Goal: Information Seeking & Learning: Learn about a topic

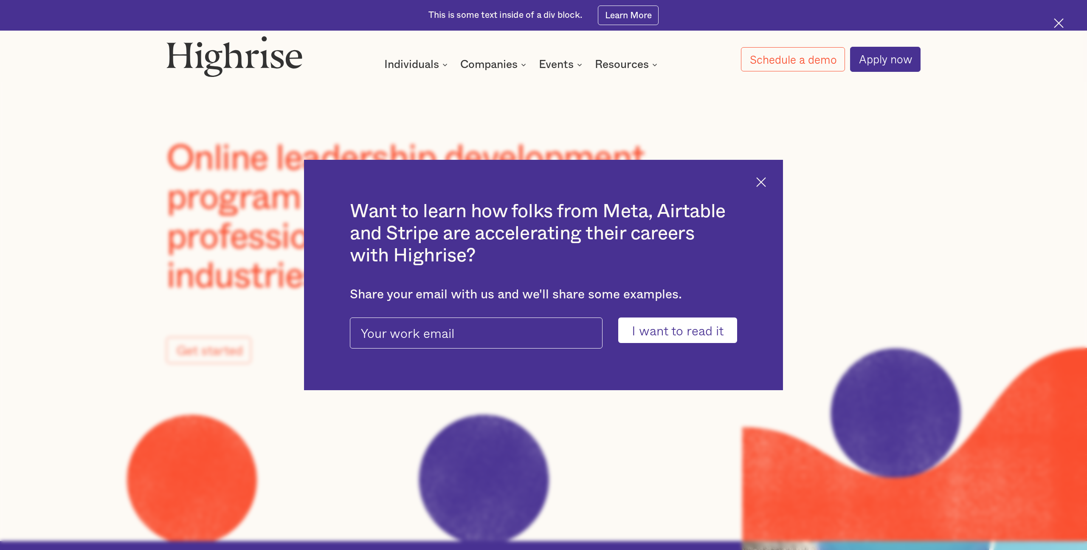
scroll to position [10, 0]
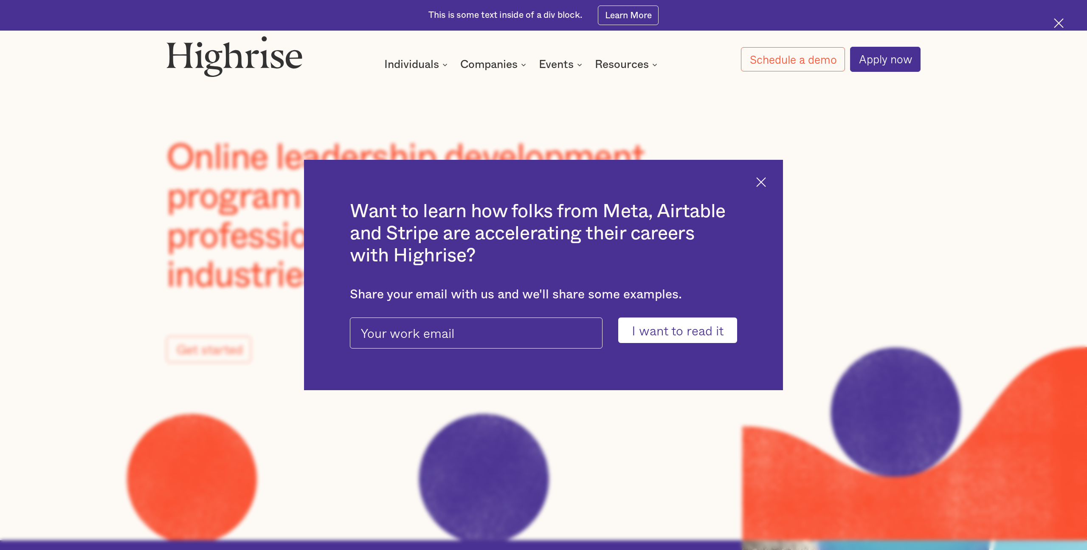
click at [624, 181] on img at bounding box center [761, 182] width 10 height 10
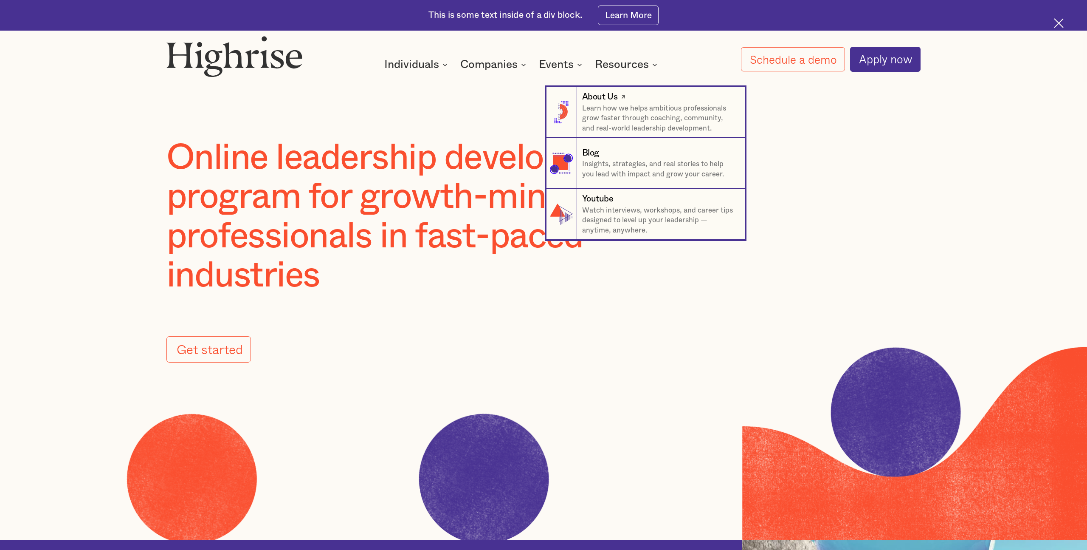
click at [624, 103] on p "Learn how we helps ambitious professionals grow faster through coaching, commun…" at bounding box center [658, 118] width 153 height 30
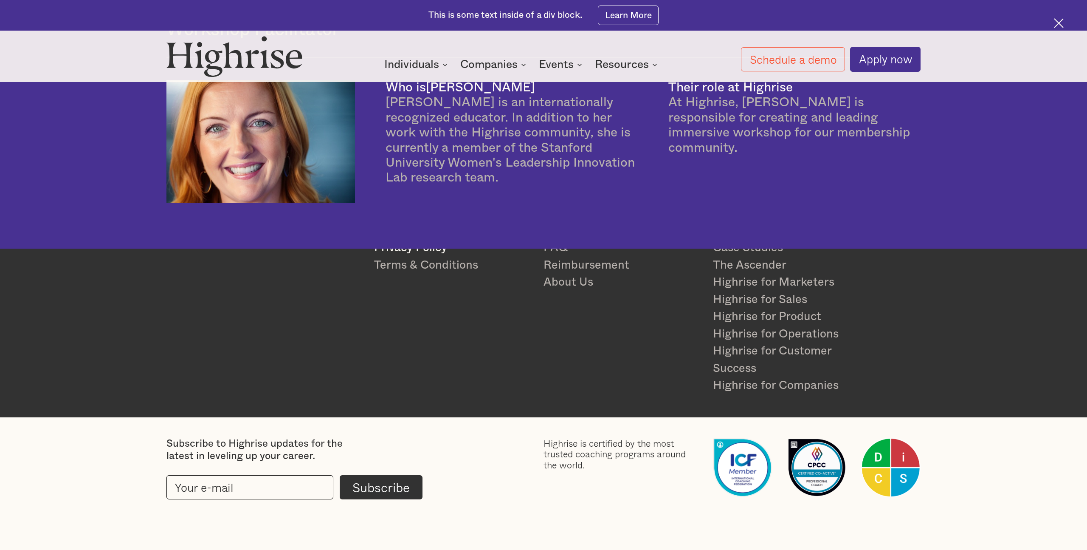
scroll to position [2637, 0]
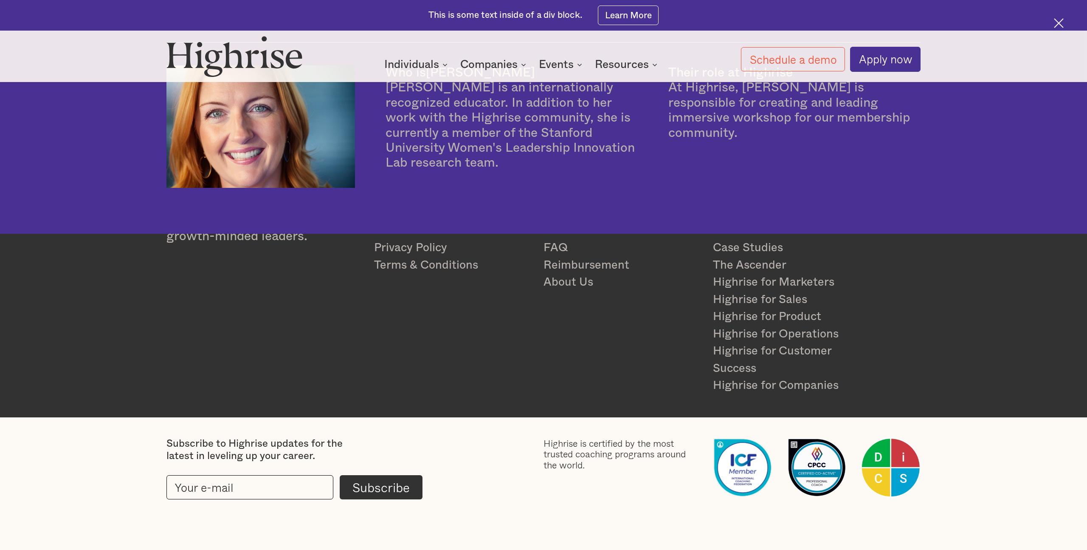
click at [571, 282] on link "About Us" at bounding box center [620, 281] width 152 height 17
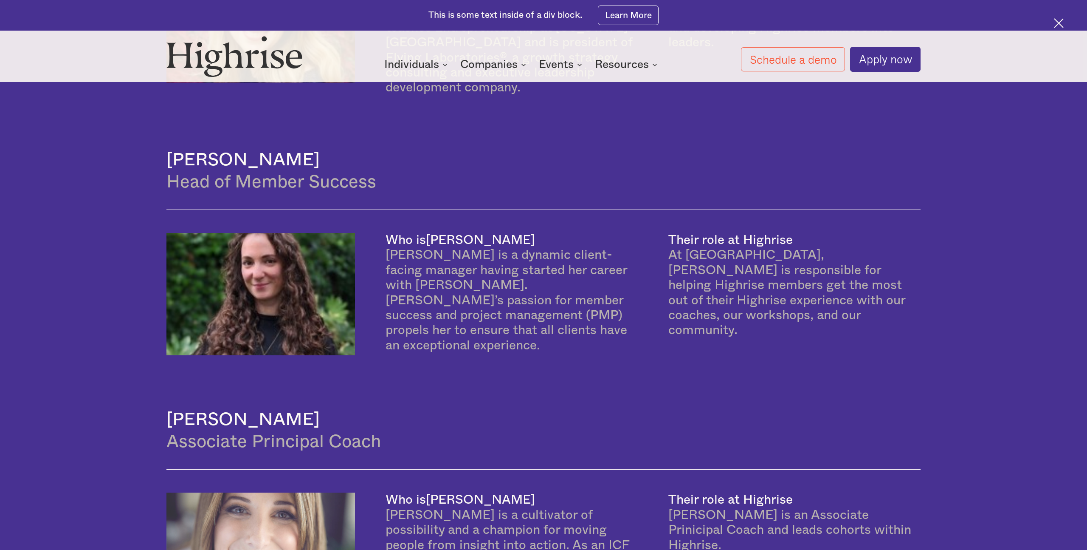
scroll to position [1210, 0]
